Goal: Information Seeking & Learning: Check status

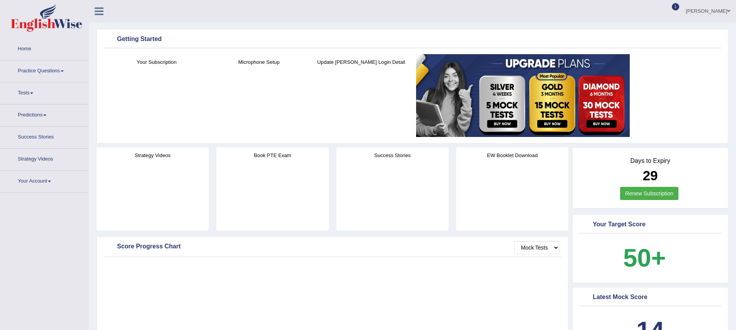
click at [649, 15] on ul "Hoover Wallen Toggle navigation Username: hoover_parramatta Access Type: Online…" at bounding box center [509, 11] width 453 height 22
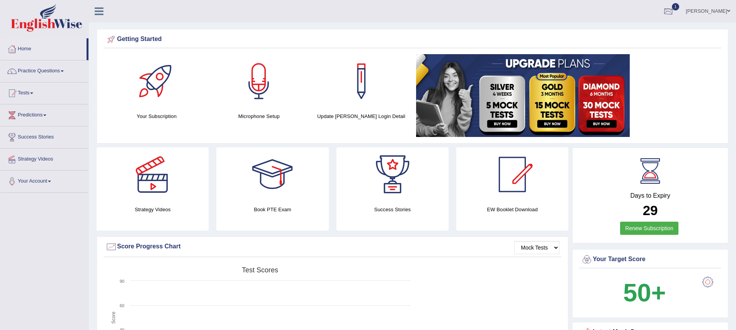
click at [673, 12] on div at bounding box center [669, 12] width 12 height 12
click at [609, 41] on span "Exam evaluated" at bounding box center [622, 39] width 103 height 6
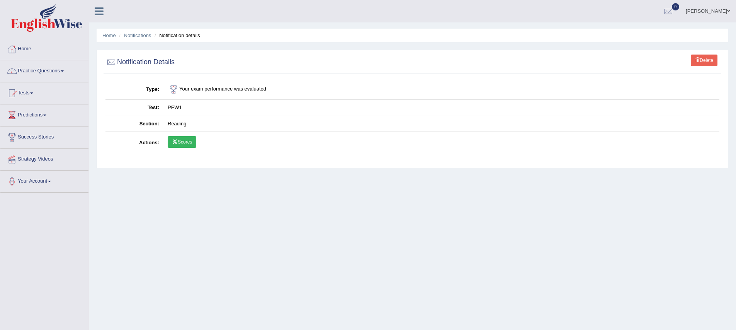
click at [184, 143] on link "Scores" at bounding box center [182, 142] width 29 height 12
click at [261, 208] on div "Home Notifications Notification details Delete Notification Details Type Your e…" at bounding box center [412, 193] width 647 height 386
click at [19, 51] on link "Home" at bounding box center [44, 47] width 88 height 19
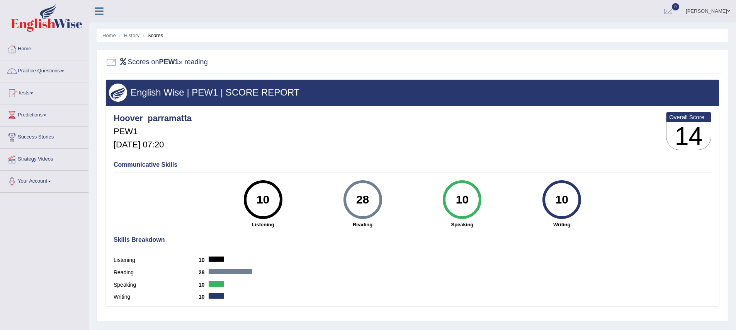
click at [304, 131] on div "Hoover_parramatta PEW1 Sep 28, 2025, 07:20 Overall Score 14" at bounding box center [413, 133] width 602 height 46
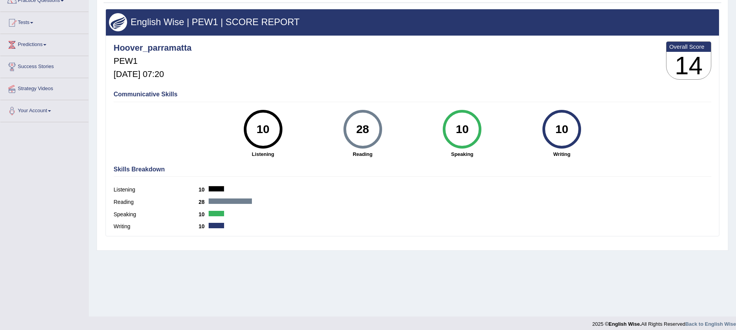
scroll to position [76, 0]
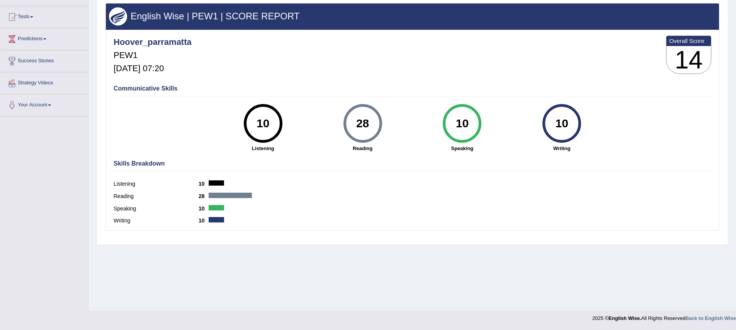
drag, startPoint x: 0, startPoint y: 0, endPoint x: 330, endPoint y: 79, distance: 339.7
click at [330, 79] on div "English Wise | PEW1 | SCORE REPORT Hoover_parramatta PEW1 Sep 28, 2025, 07:20 O…" at bounding box center [412, 116] width 614 height 227
click at [336, 75] on div "Hoover_parramatta PEW1 Sep 28, 2025, 07:20 Overall Score 14" at bounding box center [413, 57] width 602 height 46
click at [227, 63] on div "Hoover_parramatta PEW1 Sep 28, 2025, 07:20 Overall Score 14" at bounding box center [413, 57] width 602 height 46
drag, startPoint x: 330, startPoint y: 79, endPoint x: 294, endPoint y: 51, distance: 46.1
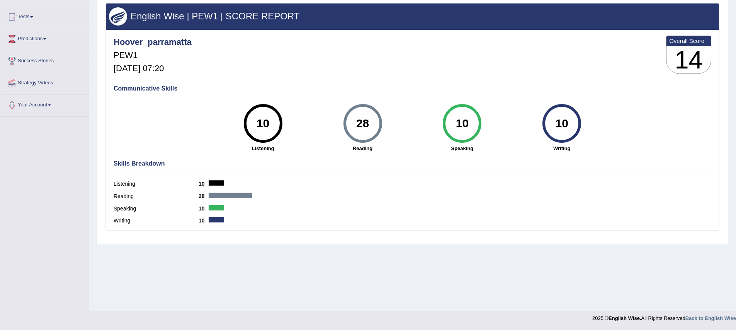
click at [294, 51] on div "Hoover_parramatta PEW1 Sep 28, 2025, 07:20 Overall Score 14" at bounding box center [413, 57] width 602 height 46
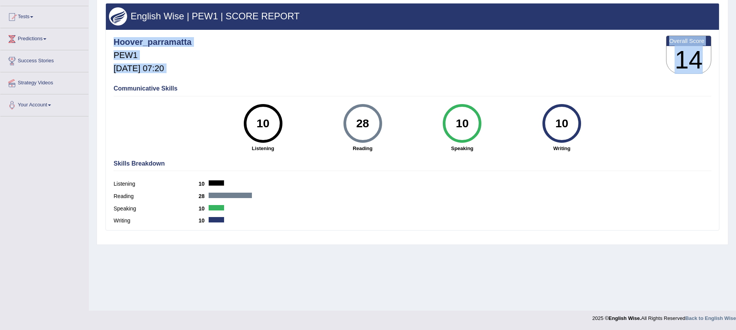
drag, startPoint x: 294, startPoint y: 51, endPoint x: 704, endPoint y: 68, distance: 410.3
click at [704, 68] on div "Hoover_parramatta PEW1 Sep 28, 2025, 07:20 Overall Score 14" at bounding box center [413, 57] width 602 height 46
click at [705, 68] on h3 "14" at bounding box center [688, 60] width 44 height 28
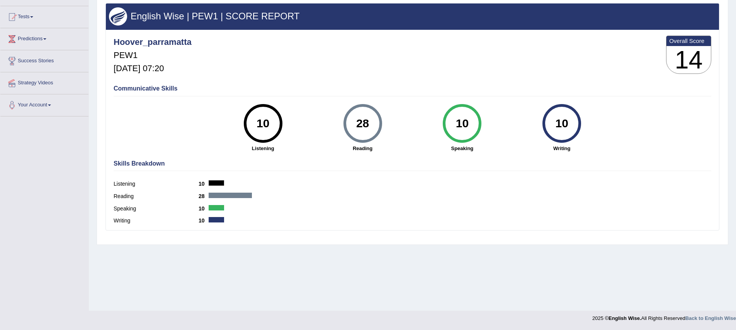
click at [563, 58] on div "Hoover_parramatta PEW1 Sep 28, 2025, 07:20 Overall Score 14" at bounding box center [413, 57] width 602 height 46
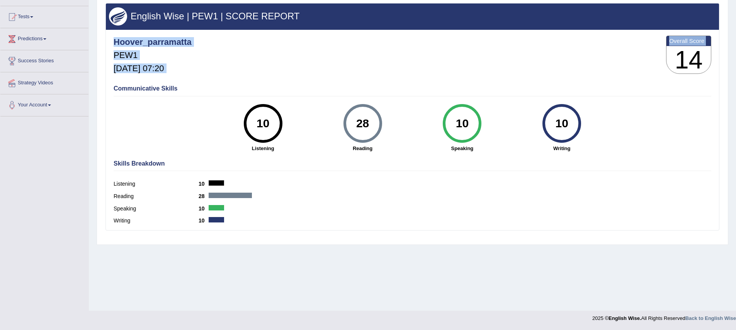
drag, startPoint x: 704, startPoint y: 68, endPoint x: 719, endPoint y: 88, distance: 25.3
click at [719, 88] on div "English Wise | PEW1 | SCORE REPORT Hoover_parramatta PEW1 Sep 28, 2025, 07:20 O…" at bounding box center [412, 116] width 614 height 227
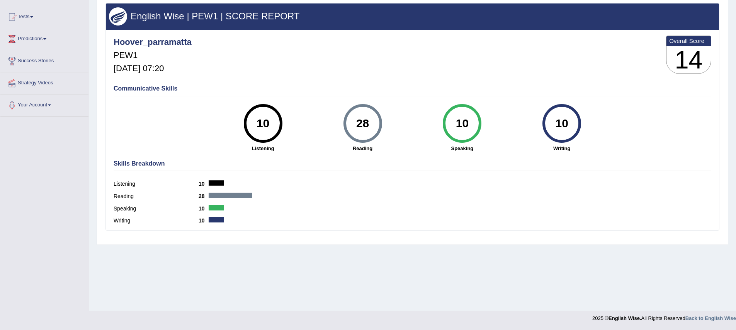
drag, startPoint x: 719, startPoint y: 88, endPoint x: 461, endPoint y: 270, distance: 315.6
click at [461, 270] on div "Home History Scores Scores on PEW1 » reading English Wise | PEW1 | SCORE REPORT…" at bounding box center [412, 117] width 647 height 386
click at [456, 269] on div "Home History Scores Scores on PEW1 » reading English Wise | PEW1 | SCORE REPORT…" at bounding box center [412, 117] width 647 height 386
drag, startPoint x: 461, startPoint y: 270, endPoint x: 456, endPoint y: 268, distance: 5.3
click at [456, 268] on div "Home History Scores Scores on PEW1 » reading English Wise | PEW1 | SCORE REPORT…" at bounding box center [412, 117] width 647 height 386
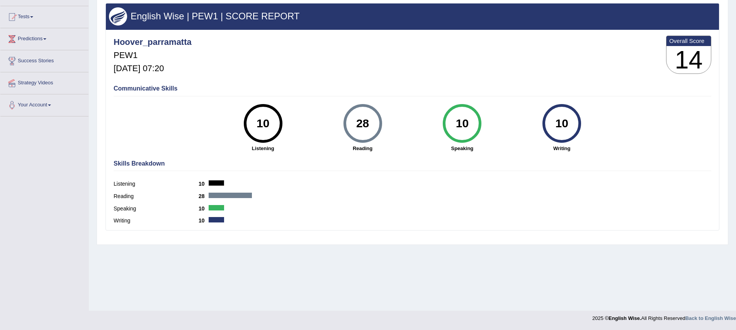
drag, startPoint x: 456, startPoint y: 268, endPoint x: 199, endPoint y: 131, distance: 291.1
click at [199, 131] on div "Communicative Skills 10 Listening 28 Reading 10 Speaking 10 Writing" at bounding box center [413, 117] width 602 height 73
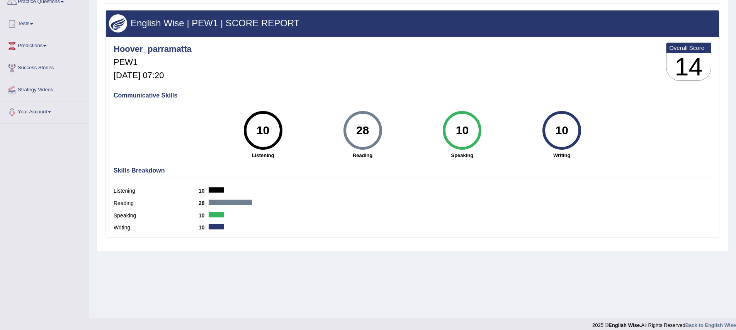
scroll to position [0, 0]
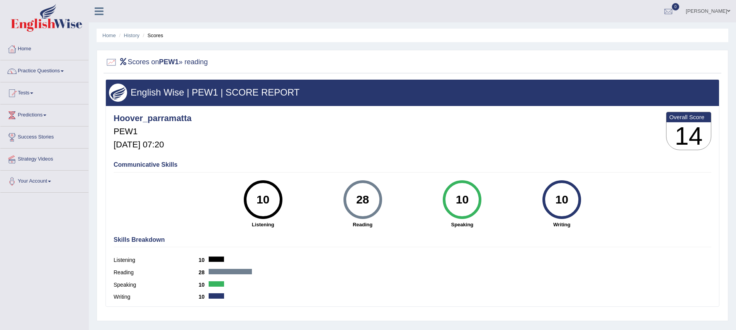
click at [29, 49] on link "Home" at bounding box center [44, 47] width 88 height 19
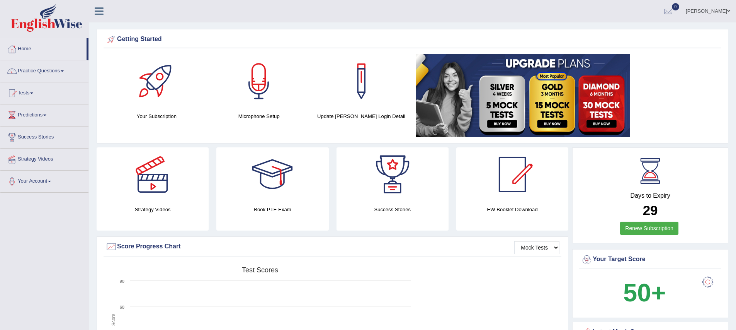
drag, startPoint x: 0, startPoint y: 0, endPoint x: 644, endPoint y: 10, distance: 644.2
click at [644, 10] on ul "Hoover Wallen Toggle navigation Username: hoover_parramatta Access Type: Online…" at bounding box center [509, 11] width 453 height 22
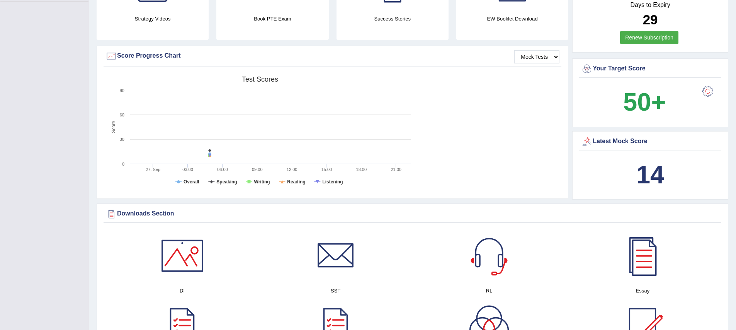
scroll to position [213, 0]
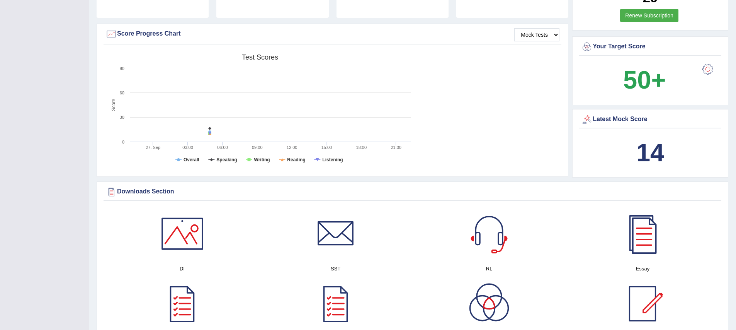
click at [658, 157] on b "14" at bounding box center [650, 152] width 28 height 28
click at [585, 121] on div at bounding box center [587, 120] width 12 height 12
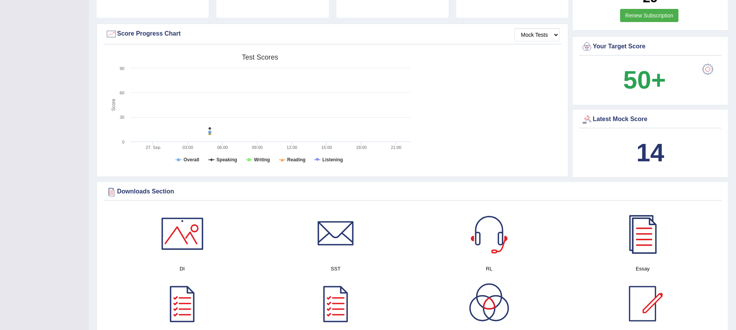
click at [585, 121] on div at bounding box center [587, 120] width 12 height 12
click at [597, 122] on div "Latest Mock Score" at bounding box center [650, 120] width 138 height 12
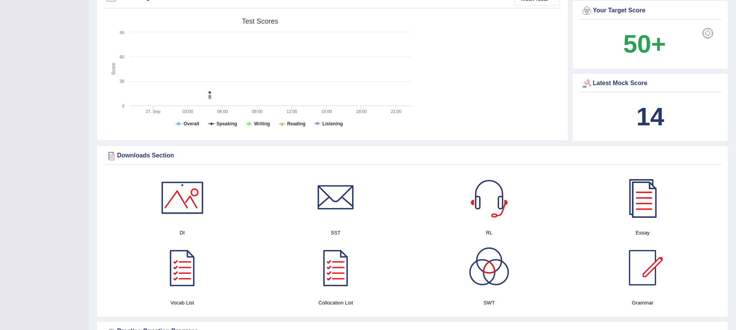
scroll to position [253, 0]
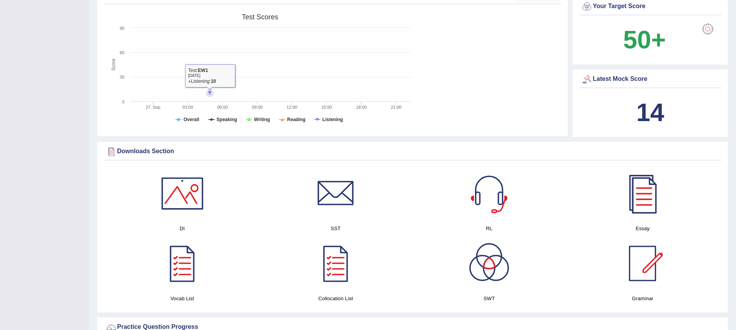
click at [210, 92] on icon at bounding box center [209, 93] width 5 height 5
click at [210, 94] on icon at bounding box center [209, 93] width 5 height 5
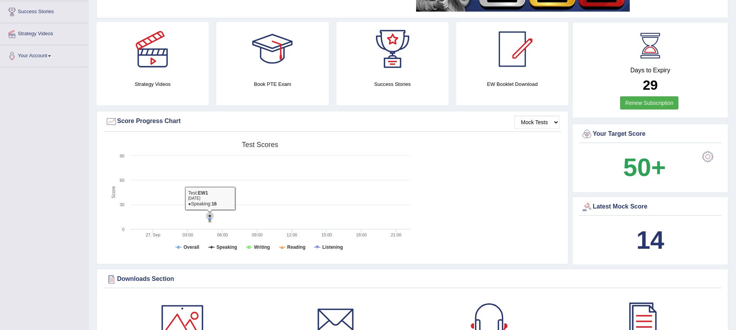
scroll to position [0, 0]
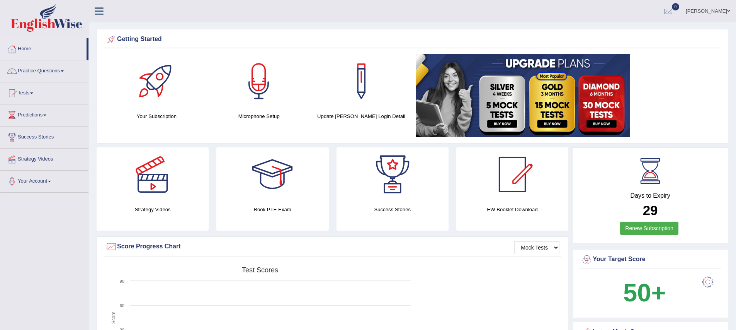
click at [360, 78] on div at bounding box center [361, 81] width 54 height 54
click at [491, 292] on div "Created with Highcharts 7.1.2 Score Test scores Overall Speaking Writing Readin…" at bounding box center [333, 324] width 458 height 122
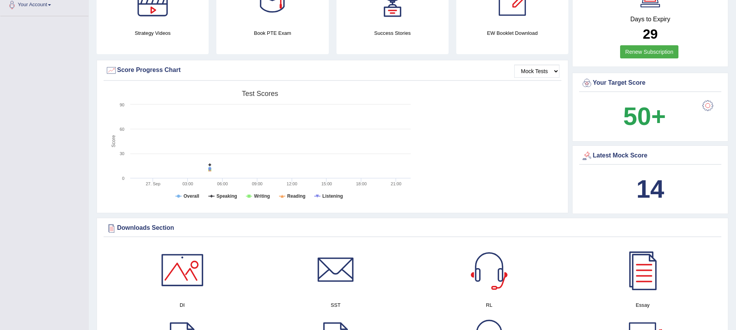
click at [516, 164] on div "Created with Highcharts 7.1.2 Score Test scores Overall Speaking Writing Readin…" at bounding box center [333, 148] width 458 height 122
click at [675, 103] on span "50+" at bounding box center [644, 116] width 81 height 37
click at [649, 195] on b "14" at bounding box center [650, 189] width 28 height 28
drag, startPoint x: 649, startPoint y: 127, endPoint x: 660, endPoint y: 122, distance: 11.3
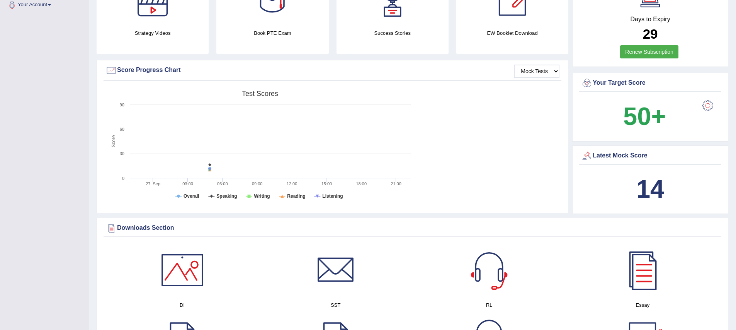
click at [650, 127] on b "50+" at bounding box center [644, 116] width 43 height 28
click at [706, 107] on div at bounding box center [707, 105] width 15 height 15
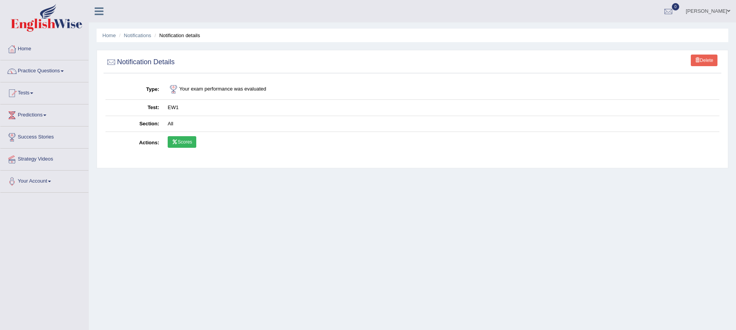
click at [151, 213] on div "Home Notifications Notification details Delete Notification Details Type Your e…" at bounding box center [412, 193] width 647 height 386
click at [266, 230] on div "Home Notifications Notification details Delete Notification Details Type Your e…" at bounding box center [412, 193] width 647 height 386
click at [665, 9] on link "0" at bounding box center [668, 10] width 23 height 20
click at [632, 37] on li "See All Alerts" at bounding box center [622, 33] width 111 height 16
click at [674, 11] on div at bounding box center [669, 12] width 12 height 12
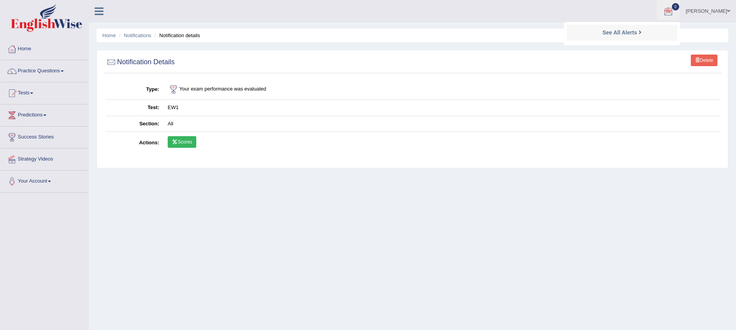
click at [189, 142] on link "Scores" at bounding box center [182, 142] width 29 height 12
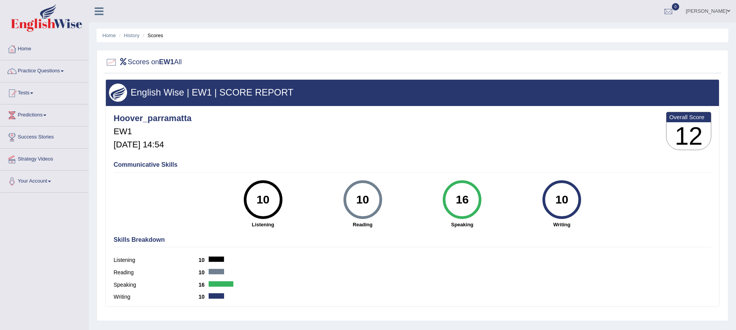
click at [264, 139] on div "Hoover_parramatta EW1 Sep 27, 2025, 14:54 Overall Score 12" at bounding box center [413, 133] width 602 height 46
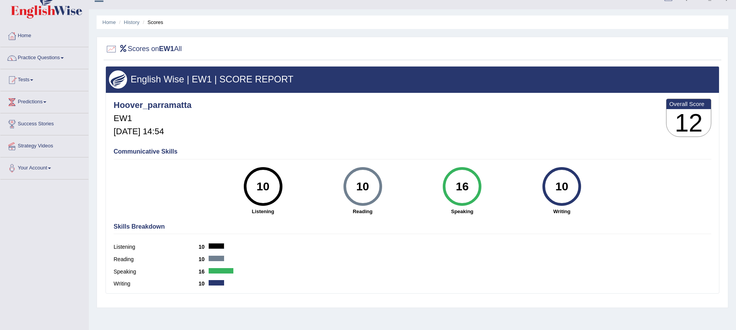
scroll to position [14, 0]
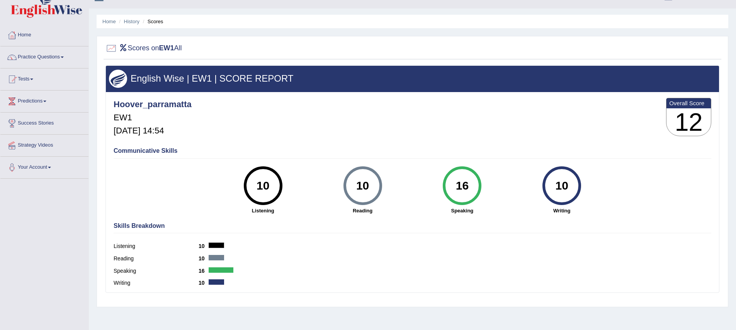
click at [315, 213] on div "10 Reading" at bounding box center [363, 190] width 100 height 48
drag, startPoint x: 0, startPoint y: 0, endPoint x: 381, endPoint y: 216, distance: 438.1
click at [381, 216] on div "Communicative Skills 10 Listening 10 Reading 16 Speaking 10 Writing" at bounding box center [413, 179] width 602 height 73
click at [590, 195] on div "10 Writing" at bounding box center [562, 190] width 100 height 48
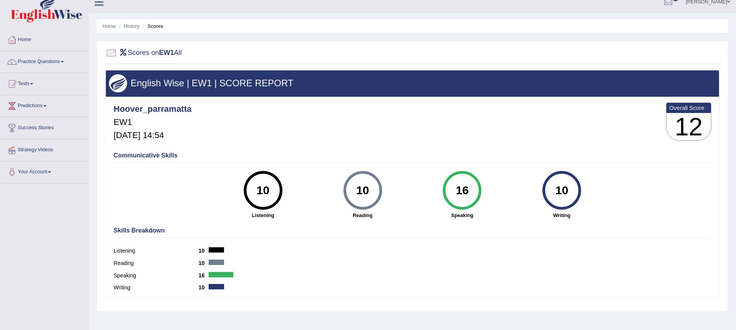
scroll to position [0, 0]
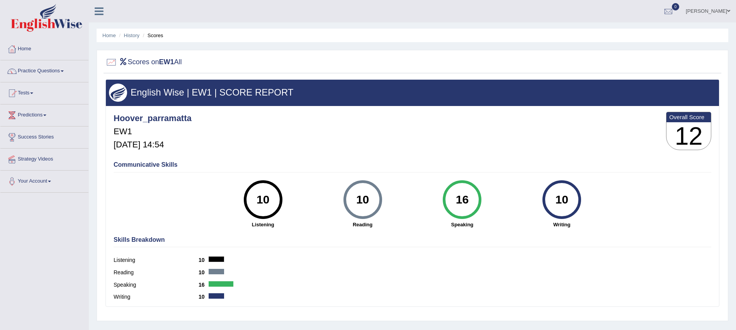
click at [299, 149] on div "Hoover_parramatta EW1 [DATE] 14:54 Overall Score 12" at bounding box center [413, 133] width 602 height 46
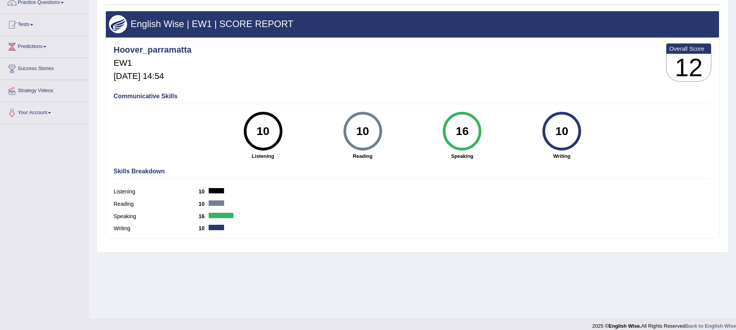
scroll to position [76, 0]
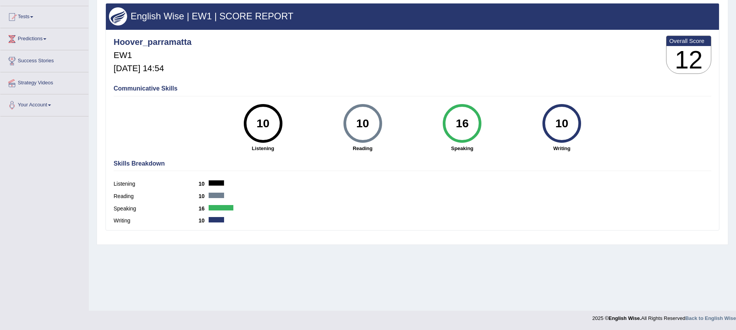
drag, startPoint x: 381, startPoint y: 216, endPoint x: 182, endPoint y: 137, distance: 213.9
click at [182, 137] on div "Communicative Skills 10 Listening 10 Reading 16 Speaking 10 Writing" at bounding box center [413, 117] width 602 height 73
drag, startPoint x: 182, startPoint y: 137, endPoint x: 270, endPoint y: 118, distance: 89.7
click at [270, 118] on div "10" at bounding box center [263, 123] width 28 height 32
click at [362, 126] on div "10" at bounding box center [363, 123] width 28 height 32
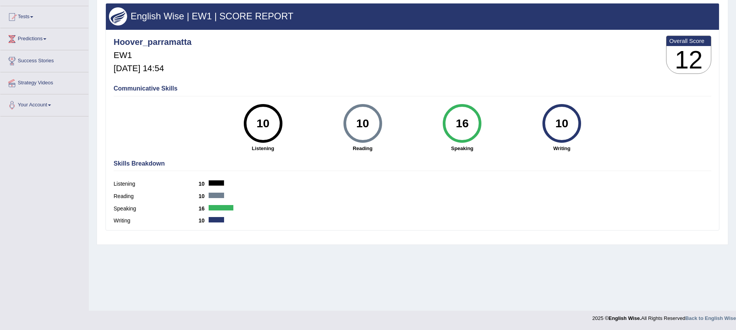
click at [467, 127] on div "16" at bounding box center [462, 123] width 28 height 32
drag, startPoint x: 270, startPoint y: 118, endPoint x: 571, endPoint y: 139, distance: 301.7
click at [571, 139] on div "10" at bounding box center [561, 123] width 39 height 39
click at [520, 161] on h4 "Skills Breakdown" at bounding box center [413, 163] width 598 height 7
click at [160, 144] on div "Communicative Skills 10 Listening 10 Reading 16 Speaking 10 Writing" at bounding box center [413, 117] width 602 height 73
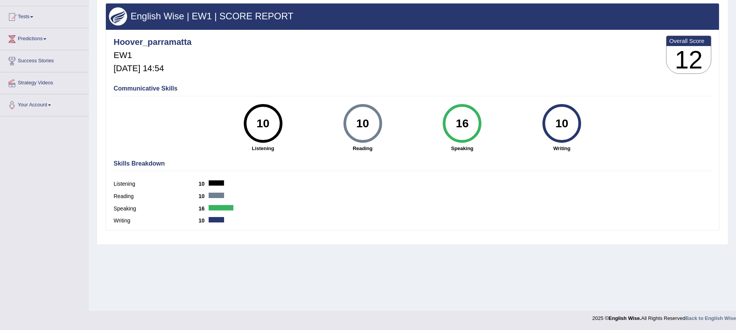
click at [29, 19] on link "Tests" at bounding box center [44, 15] width 88 height 19
click at [30, 61] on link "History" at bounding box center [50, 62] width 72 height 14
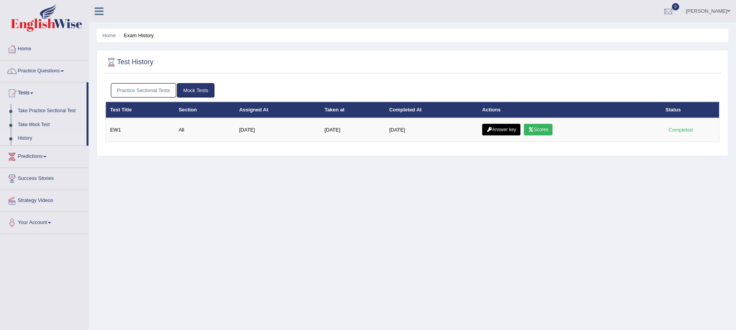
drag, startPoint x: 0, startPoint y: 0, endPoint x: 345, endPoint y: 171, distance: 384.8
click at [345, 171] on div "Home Exam History Test History Practice Sectional Tests Mock Tests Test Title S…" at bounding box center [412, 193] width 647 height 386
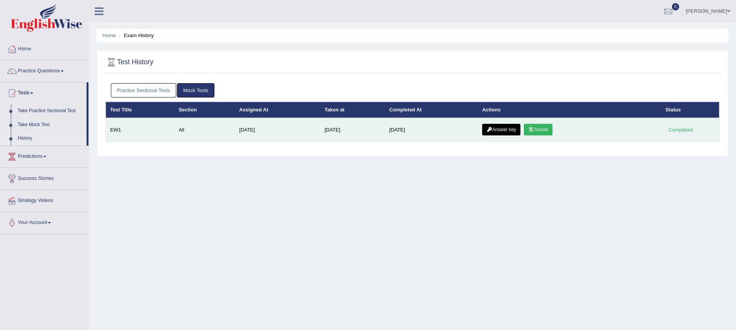
drag, startPoint x: 345, startPoint y: 171, endPoint x: 502, endPoint y: 129, distance: 162.3
click at [502, 129] on link "Answer key" at bounding box center [501, 130] width 38 height 12
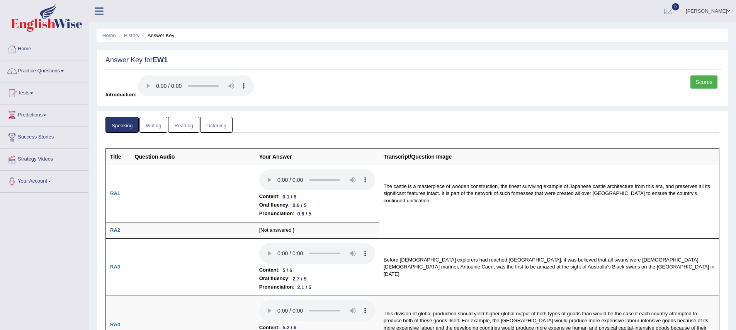
click at [319, 95] on div "Scores Introduction:" at bounding box center [413, 88] width 618 height 27
drag, startPoint x: 269, startPoint y: 105, endPoint x: 700, endPoint y: 82, distance: 431.8
click at [700, 82] on link "Scores" at bounding box center [703, 81] width 27 height 13
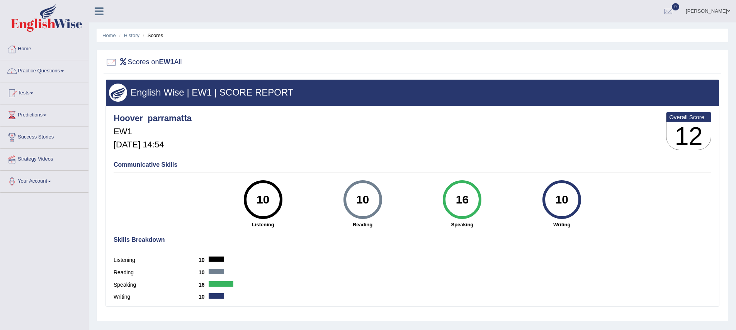
click at [503, 142] on div "Hoover_parramatta EW1 [DATE] 14:54 Overall Score 12" at bounding box center [413, 133] width 602 height 46
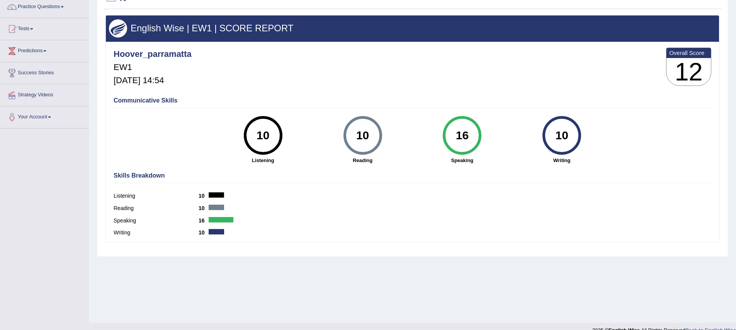
scroll to position [76, 0]
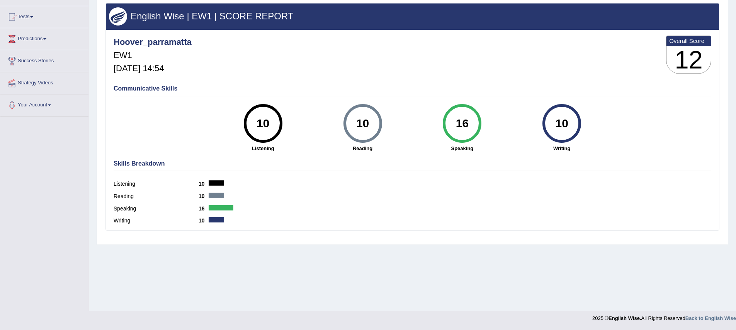
drag, startPoint x: 0, startPoint y: 0, endPoint x: 153, endPoint y: 134, distance: 203.7
click at [153, 134] on div "Communicative Skills 10 Listening 10 Reading 16 Speaking 10 Writing" at bounding box center [413, 117] width 602 height 73
click at [203, 221] on b "10" at bounding box center [204, 220] width 10 height 6
click at [211, 194] on div at bounding box center [216, 194] width 15 height 5
click at [254, 133] on div "10" at bounding box center [263, 123] width 28 height 32
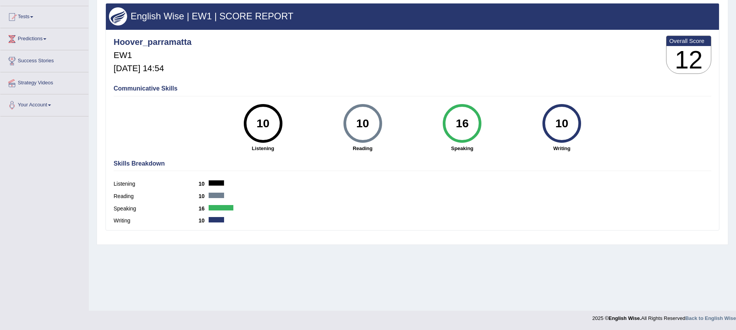
drag, startPoint x: 153, startPoint y: 134, endPoint x: 355, endPoint y: 120, distance: 202.2
click at [355, 120] on div "10" at bounding box center [363, 123] width 28 height 32
click at [474, 125] on div "16" at bounding box center [462, 123] width 28 height 32
drag, startPoint x: 355, startPoint y: 120, endPoint x: 573, endPoint y: 112, distance: 217.6
click at [573, 112] on div "10" at bounding box center [561, 123] width 39 height 39
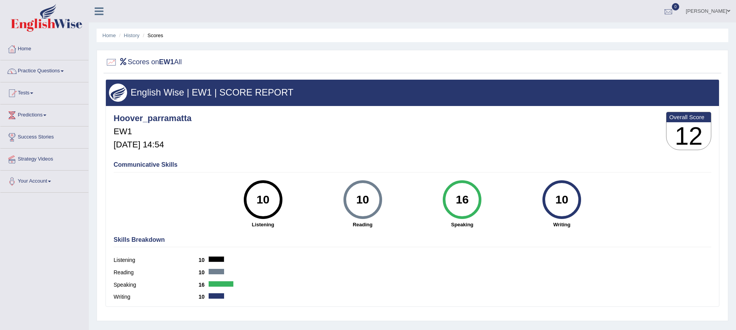
click at [674, 12] on div at bounding box center [669, 12] width 12 height 12
click at [634, 37] on li "See All Alerts" at bounding box center [622, 33] width 111 height 16
click at [673, 15] on div at bounding box center [669, 12] width 12 height 12
click at [158, 34] on li "Scores" at bounding box center [152, 35] width 22 height 7
click at [34, 97] on link "Tests" at bounding box center [44, 91] width 88 height 19
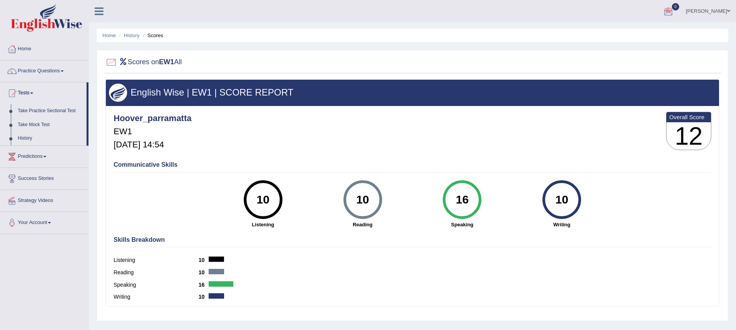
click at [302, 40] on ul "Home History Scores" at bounding box center [413, 36] width 632 height 14
click at [261, 17] on div "Hoover Wallen Toggle navigation Username: hoover_parramatta Access Type: Online…" at bounding box center [412, 11] width 647 height 22
click at [266, 153] on div "Hoover_parramatta EW1 Sep 27, 2025, 14:54 Overall Score 12" at bounding box center [413, 133] width 602 height 46
click at [462, 199] on div "16" at bounding box center [462, 199] width 28 height 32
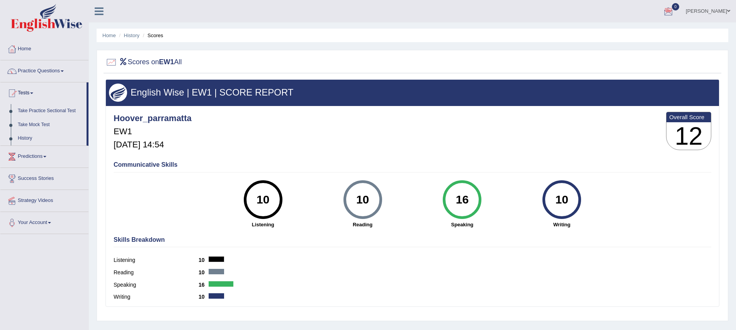
click at [462, 199] on div "16" at bounding box center [462, 199] width 28 height 32
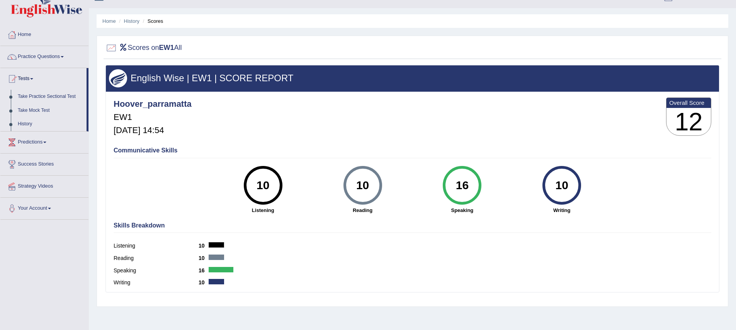
scroll to position [76, 0]
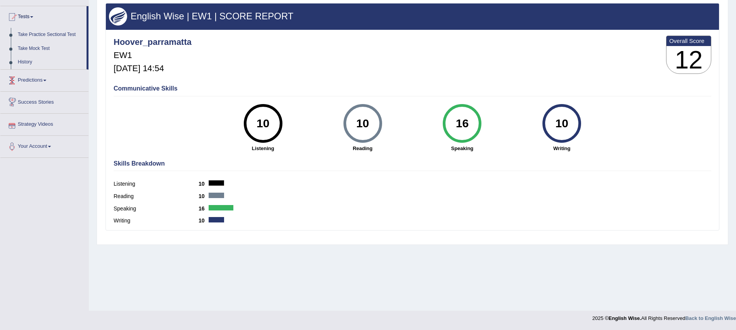
click at [362, 32] on div "Hoover_parramatta EW1 Sep 27, 2025, 14:54 Overall Score 12 Communicative Skills…" at bounding box center [412, 32] width 613 height 4
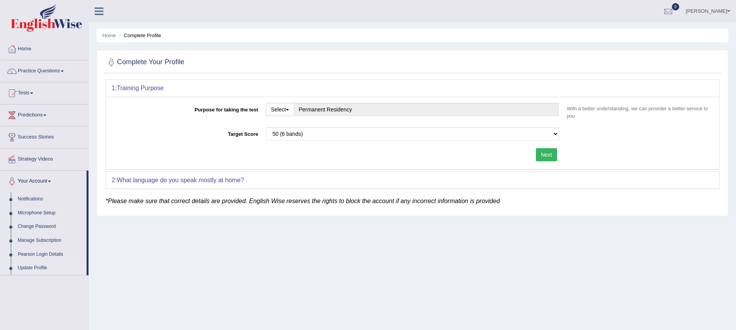
click at [416, 152] on div "Next" at bounding box center [337, 155] width 451 height 15
click at [542, 217] on div "Home Complete Profile Complete Your Profile 1: Training Purpose Purpose for tak…" at bounding box center [412, 193] width 647 height 386
click at [674, 15] on div at bounding box center [669, 12] width 12 height 12
click at [644, 39] on li "See All Alerts" at bounding box center [622, 33] width 111 height 16
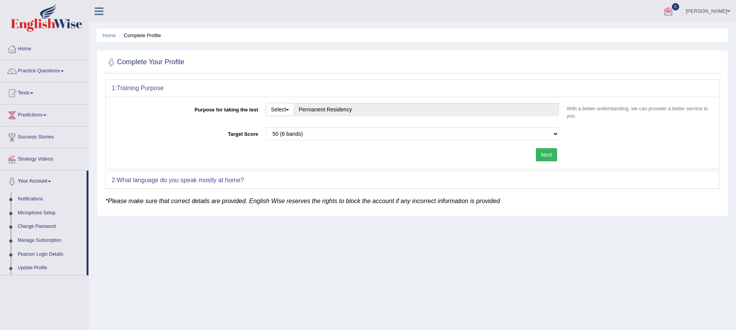
drag, startPoint x: 272, startPoint y: 16, endPoint x: 275, endPoint y: 1, distance: 15.3
click at [274, 15] on div "[PERSON_NAME] Toggle navigation Username: hoover_parramatta Access Type: Online…" at bounding box center [412, 11] width 647 height 22
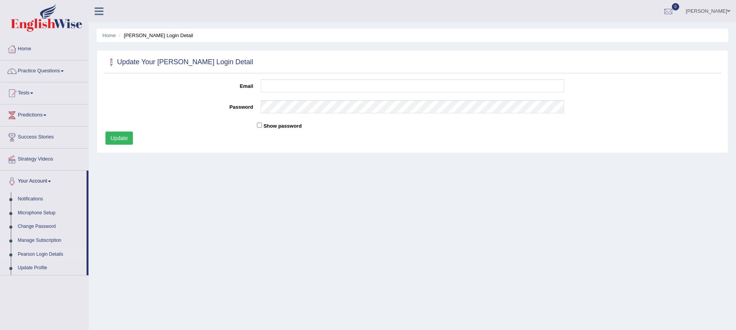
click at [165, 131] on div "Update" at bounding box center [335, 138] width 466 height 15
click at [145, 95] on div "Email" at bounding box center [413, 87] width 622 height 17
click at [38, 71] on link "Practice Questions" at bounding box center [44, 69] width 88 height 19
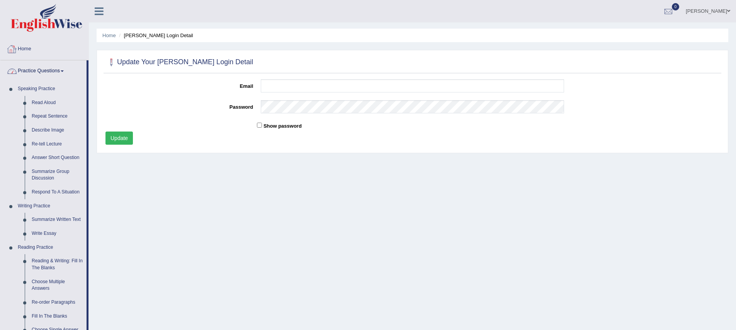
click at [20, 49] on link "Home" at bounding box center [44, 47] width 88 height 19
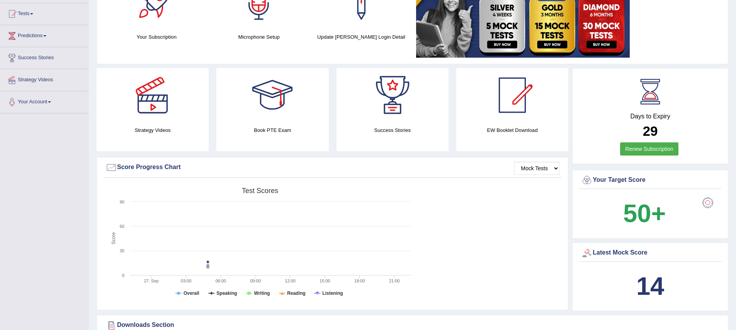
scroll to position [80, 0]
click at [659, 290] on b "14" at bounding box center [650, 285] width 28 height 28
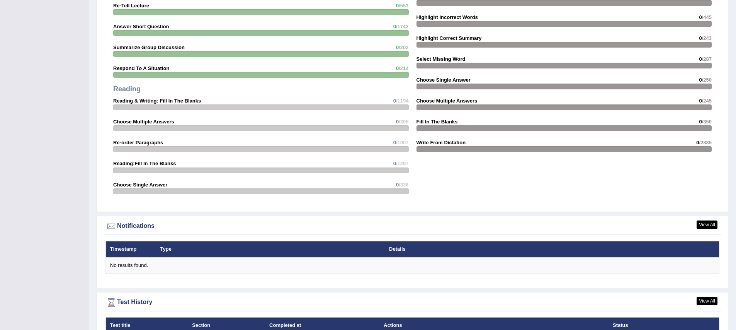
scroll to position [833, 0]
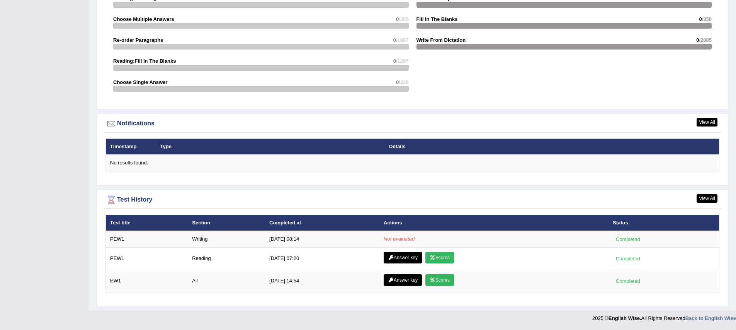
click at [252, 303] on div "View All Test History Test title Section Completed at Actions Status PEW1 Writi…" at bounding box center [413, 247] width 632 height 117
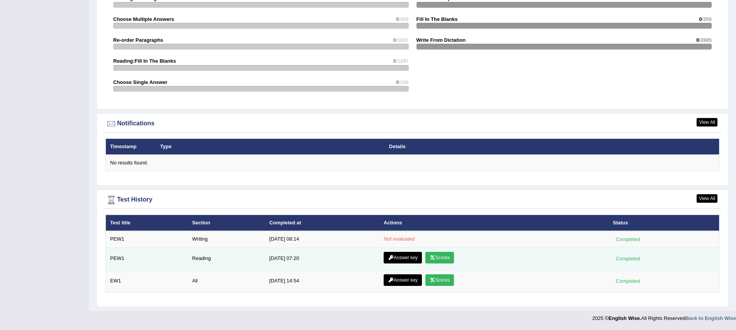
click at [533, 257] on td "Answer key Scores" at bounding box center [493, 258] width 229 height 22
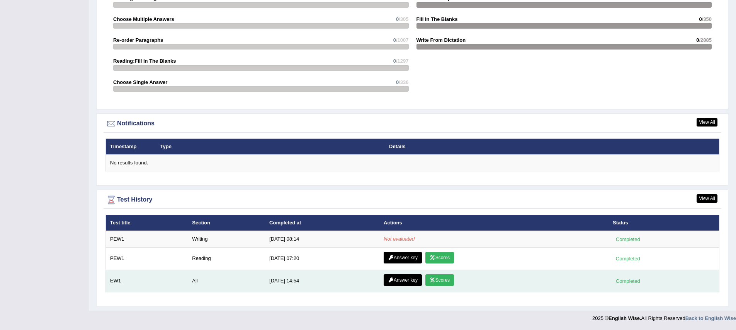
click at [316, 280] on td "[DATE] 14:54" at bounding box center [322, 280] width 114 height 22
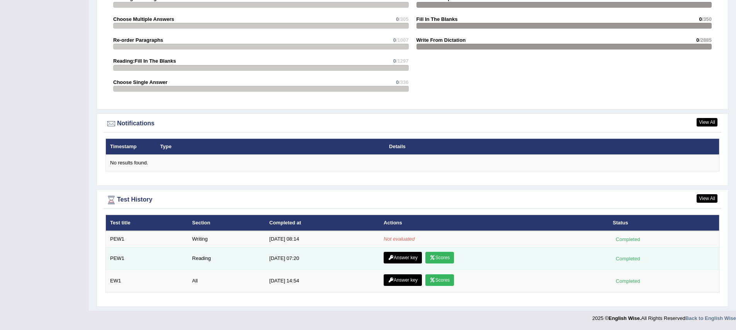
click at [304, 260] on td "[DATE] 07:20" at bounding box center [322, 258] width 114 height 22
click at [446, 260] on link "Scores" at bounding box center [439, 258] width 29 height 12
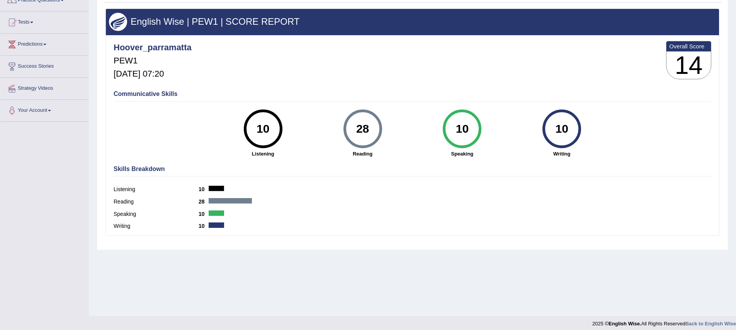
scroll to position [68, 0]
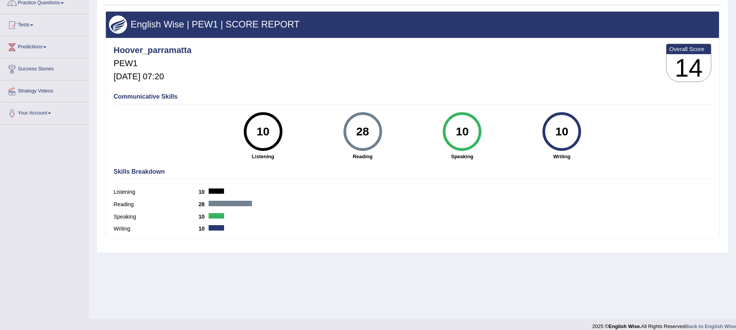
click at [397, 219] on div "Speaking 10" at bounding box center [413, 217] width 598 height 12
click at [207, 204] on b "28" at bounding box center [204, 204] width 10 height 6
click at [205, 192] on b "10" at bounding box center [204, 192] width 10 height 6
click at [201, 209] on div "Reading 28" at bounding box center [413, 205] width 598 height 12
click at [199, 222] on div "Speaking 10" at bounding box center [413, 217] width 598 height 12
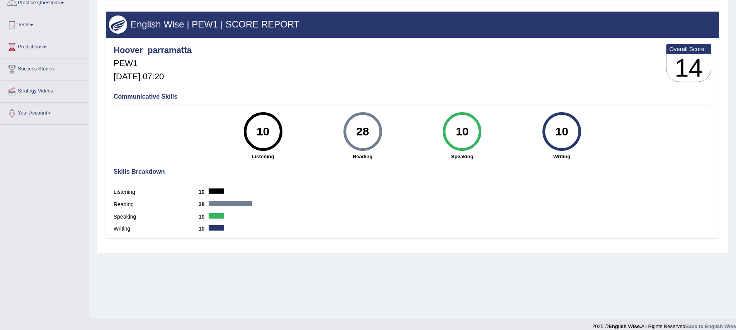
click at [202, 225] on b "10" at bounding box center [204, 228] width 10 height 6
click at [381, 221] on div "Speaking 10" at bounding box center [413, 217] width 598 height 12
click at [371, 129] on div "28" at bounding box center [363, 131] width 28 height 32
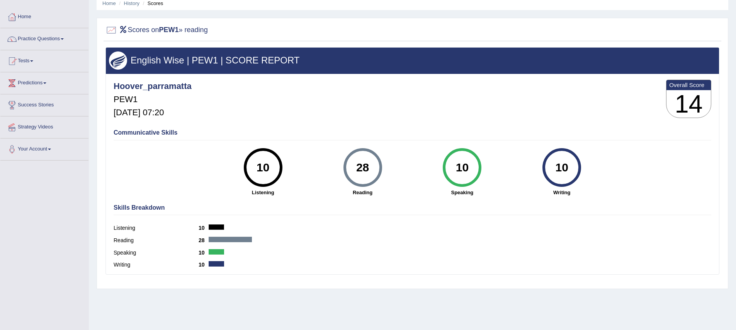
scroll to position [0, 0]
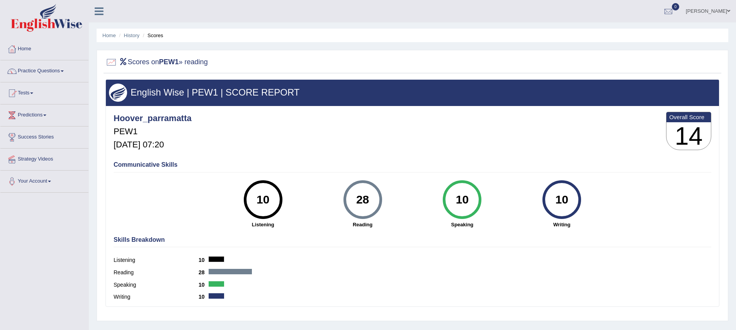
drag, startPoint x: 398, startPoint y: 252, endPoint x: 403, endPoint y: 228, distance: 24.3
click at [398, 252] on div "Skills Breakdown Listening 10 Reading 28 Speaking 10 Writing 10" at bounding box center [413, 269] width 602 height 74
click at [444, 146] on div "Hoover_parramatta PEW1 Sep 28, 2025, 07:20 Overall Score 14" at bounding box center [413, 133] width 602 height 46
